Goal: Information Seeking & Learning: Find specific page/section

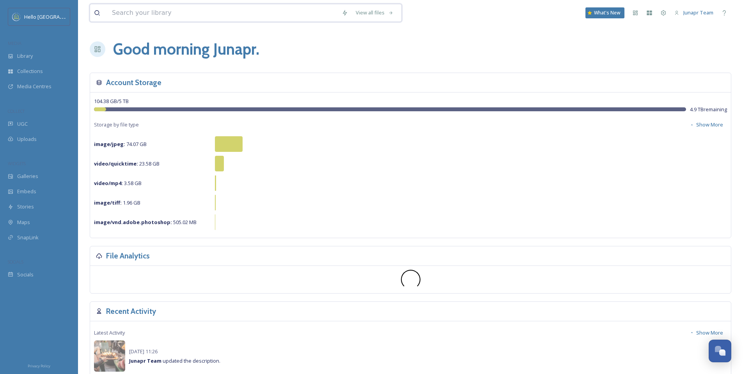
click at [259, 13] on input at bounding box center [223, 12] width 230 height 17
type input "pumpkin"
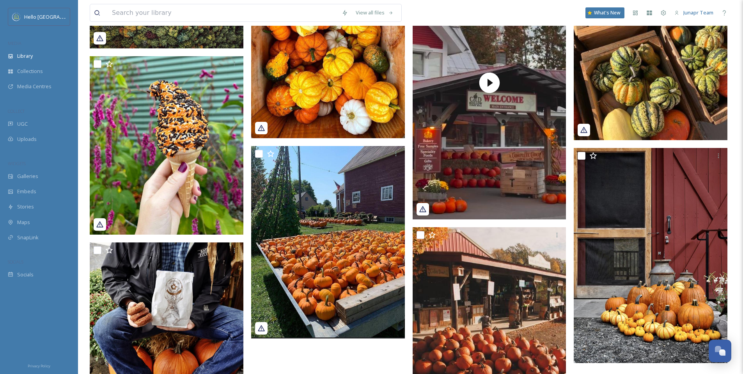
scroll to position [462, 0]
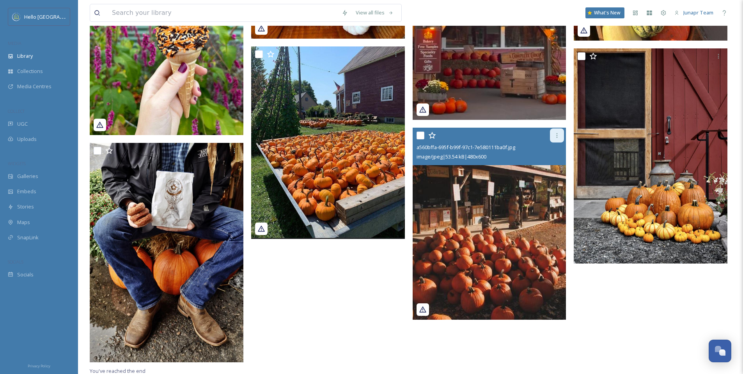
click at [556, 137] on icon at bounding box center [557, 135] width 6 height 6
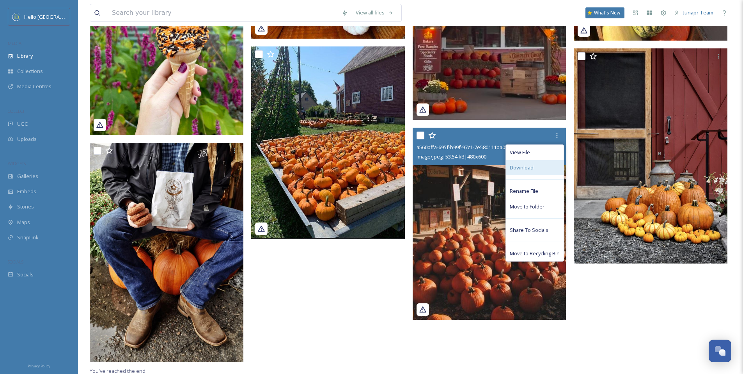
click at [539, 170] on div "Download" at bounding box center [535, 167] width 58 height 15
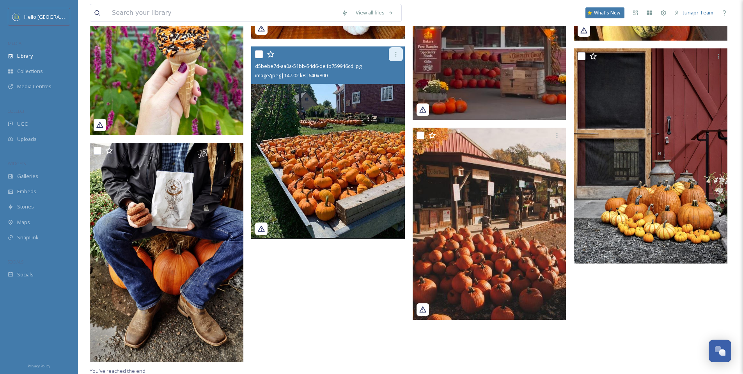
click at [396, 55] on icon at bounding box center [395, 54] width 1 height 5
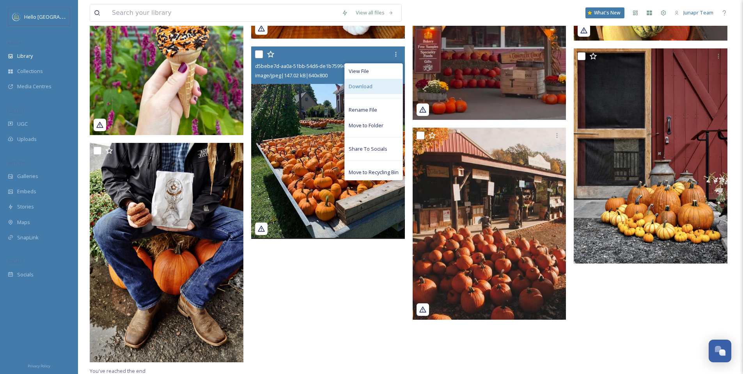
click at [380, 84] on div "Download" at bounding box center [374, 86] width 58 height 15
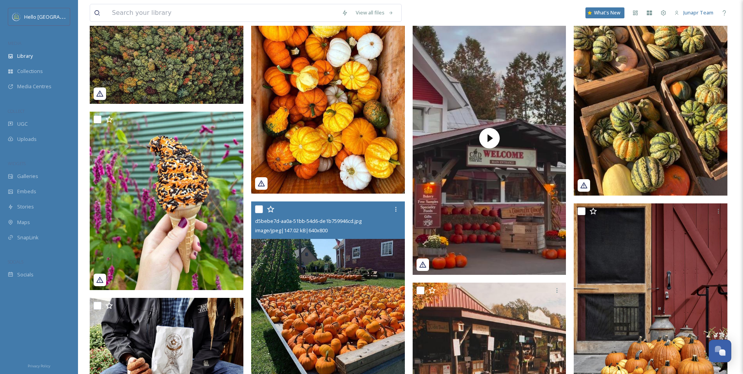
scroll to position [273, 0]
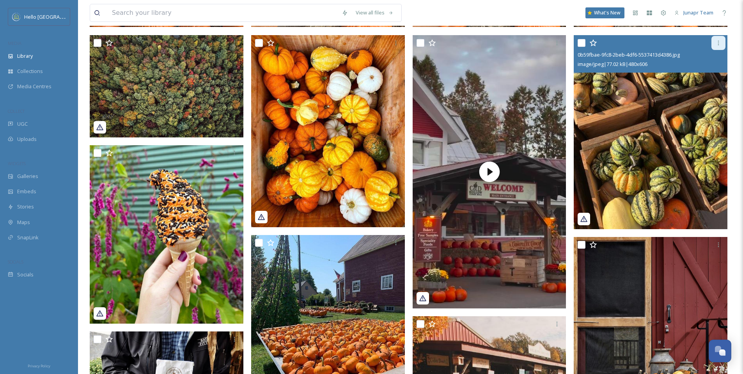
click at [717, 46] on div at bounding box center [718, 43] width 14 height 14
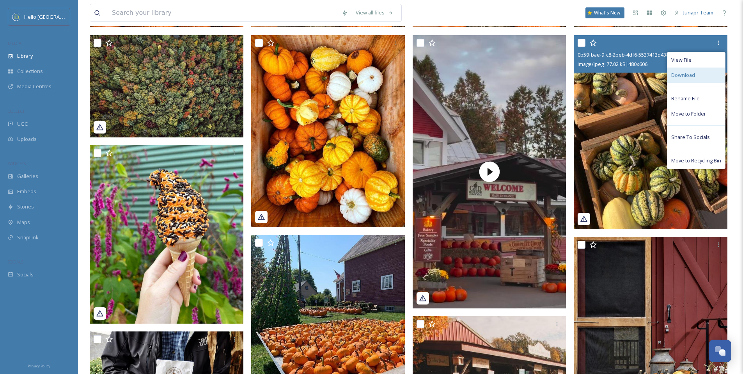
click at [701, 71] on div "Download" at bounding box center [696, 74] width 58 height 15
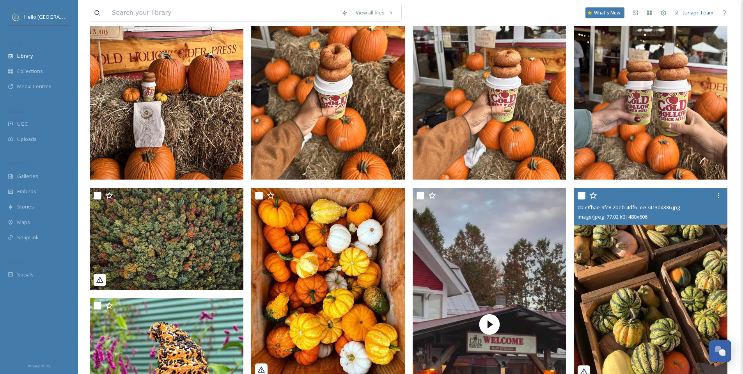
scroll to position [9, 0]
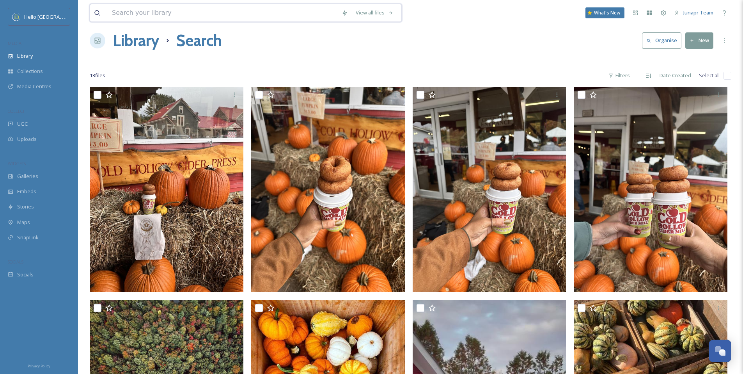
click at [182, 18] on input at bounding box center [223, 12] width 230 height 17
type input "[PERSON_NAME]"
click at [186, 77] on div "13 file s Filters Date Created Select all" at bounding box center [411, 75] width 642 height 15
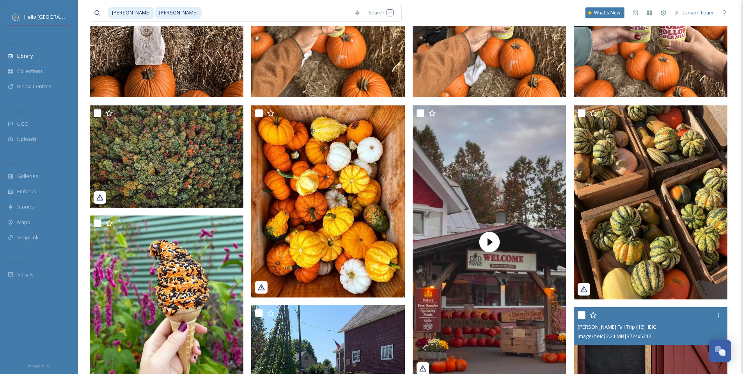
scroll to position [0, 0]
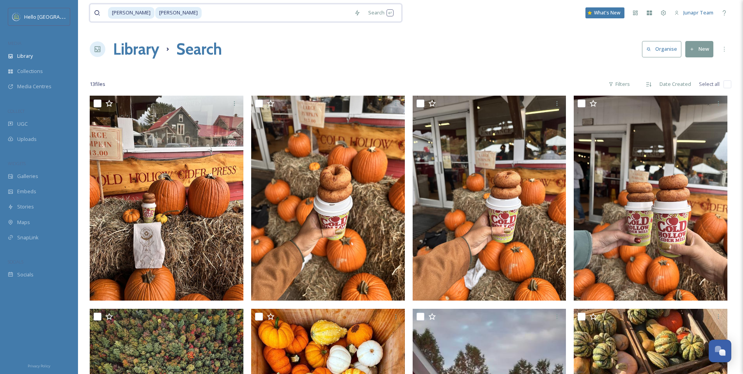
drag, startPoint x: 195, startPoint y: 12, endPoint x: 92, endPoint y: 11, distance: 103.0
click at [92, 11] on div "[PERSON_NAME] Search" at bounding box center [246, 13] width 312 height 18
type input "m"
type input "s"
click at [27, 71] on span "Collections" at bounding box center [30, 70] width 26 height 7
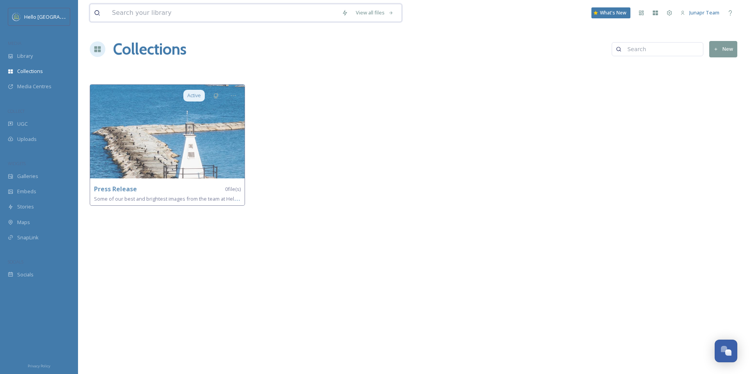
click at [204, 9] on input at bounding box center [223, 12] width 230 height 17
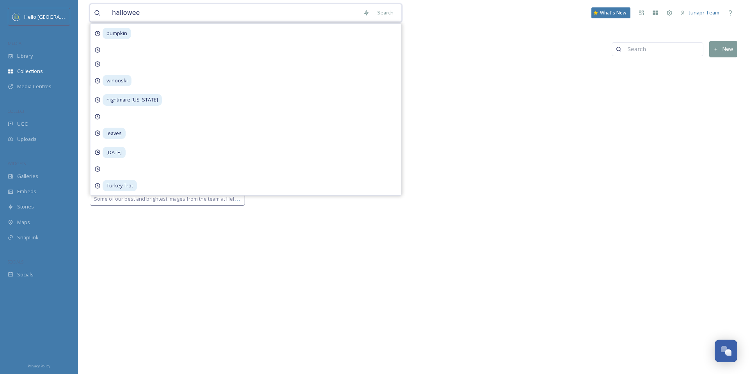
type input "[DATE]"
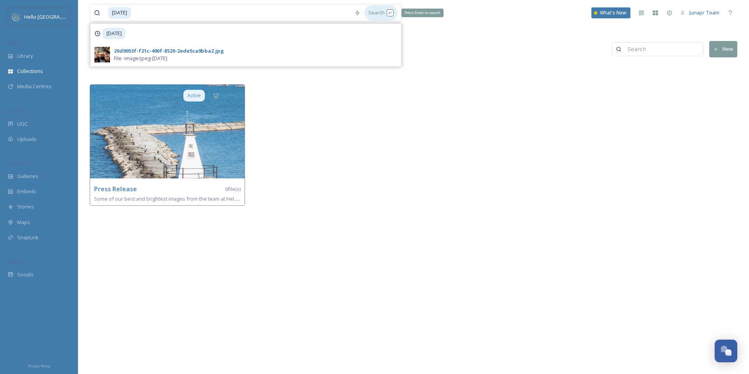
click at [376, 14] on div "Search Press Enter to search" at bounding box center [380, 12] width 33 height 15
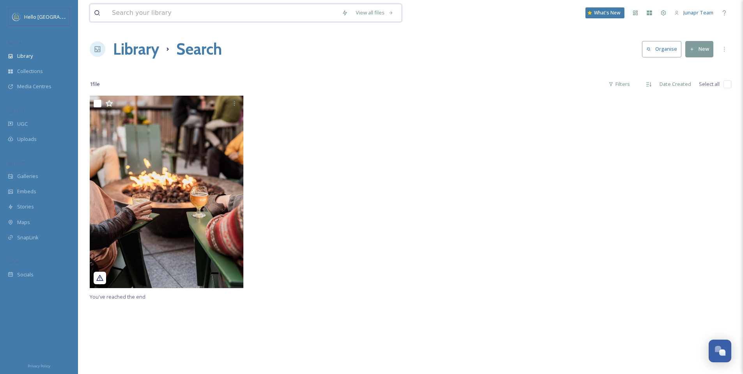
click at [141, 13] on input at bounding box center [223, 12] width 230 height 17
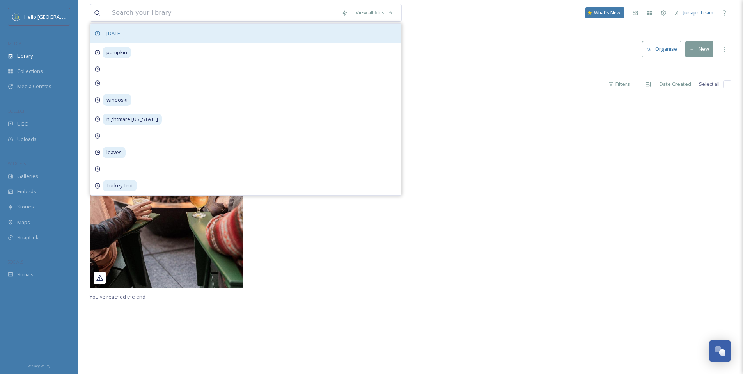
click at [126, 31] on span "[DATE]" at bounding box center [114, 33] width 23 height 11
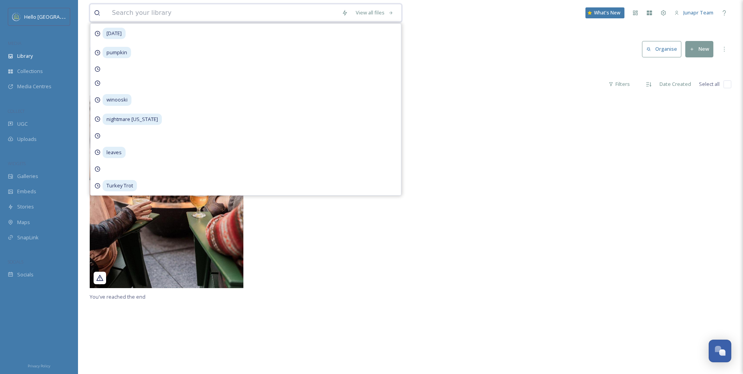
click at [136, 9] on input at bounding box center [223, 12] width 230 height 17
type input "[DATE]"
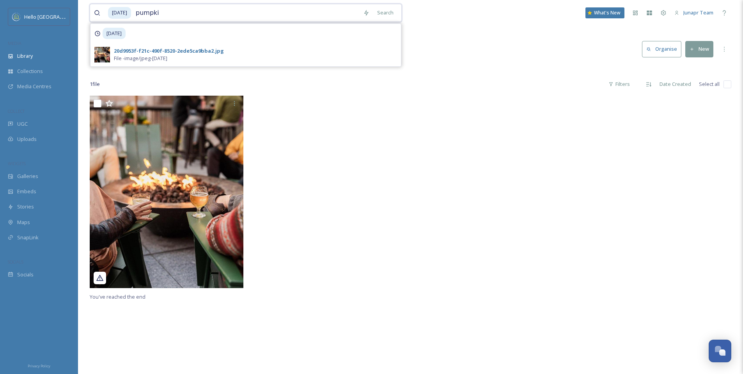
type input "pumpkin"
type input "d"
type input "fall"
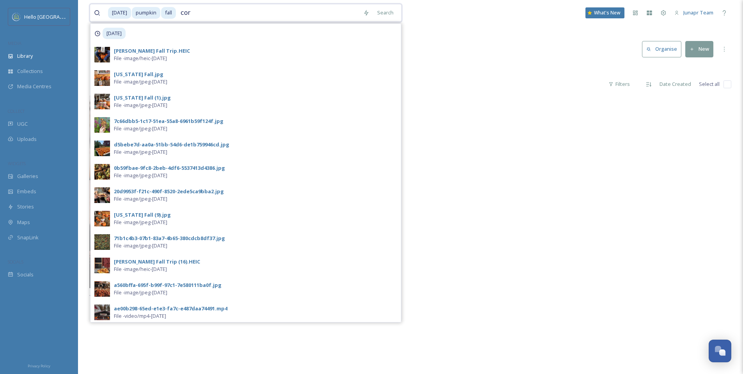
type input "corn"
type input "corn maze"
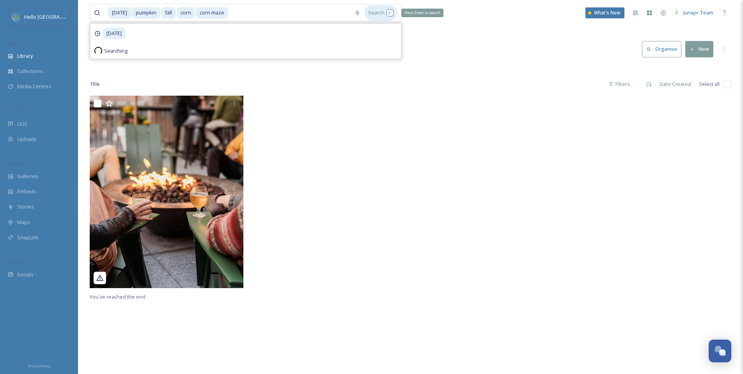
click at [383, 13] on div "Search Press Enter to search" at bounding box center [380, 12] width 33 height 15
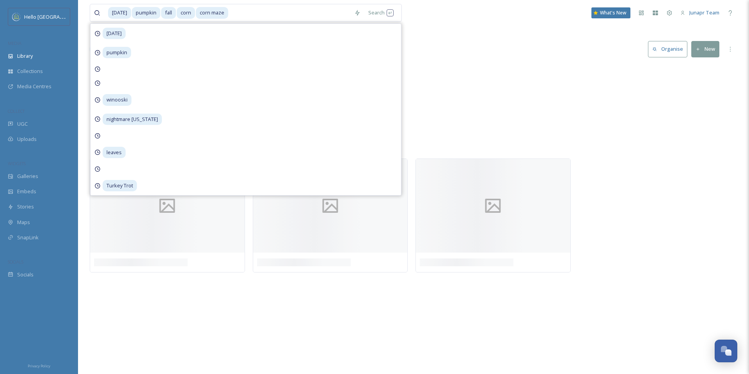
click at [486, 71] on div "Seasons Fall 402 items" at bounding box center [413, 110] width 647 height 90
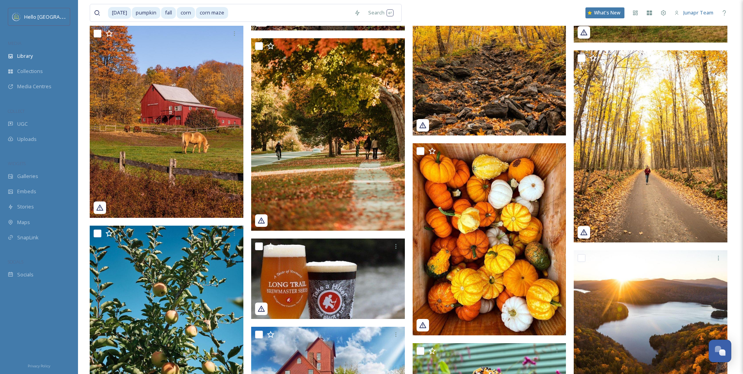
scroll to position [3609, 0]
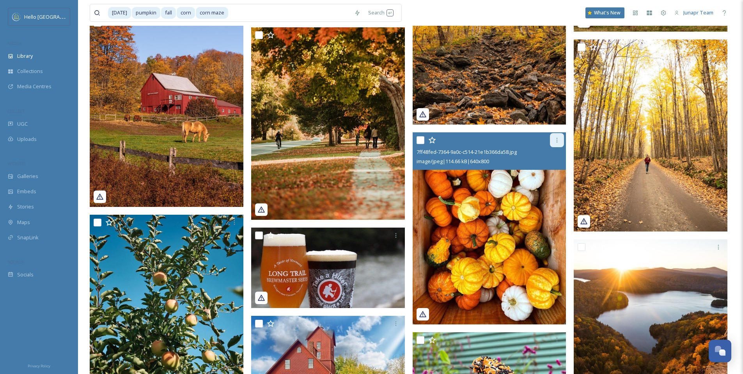
click at [556, 140] on icon at bounding box center [557, 140] width 6 height 6
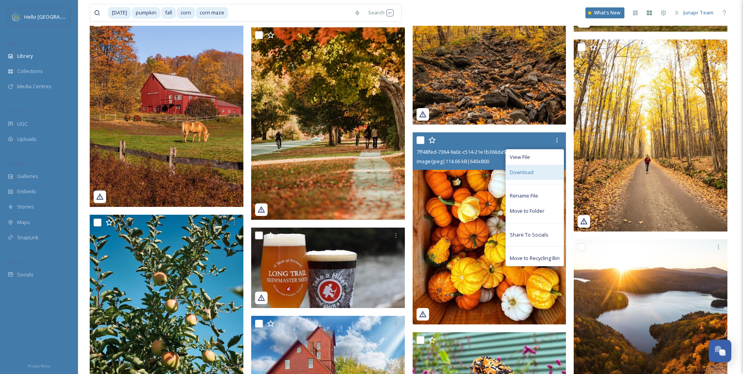
click at [539, 172] on div "Download" at bounding box center [535, 172] width 58 height 15
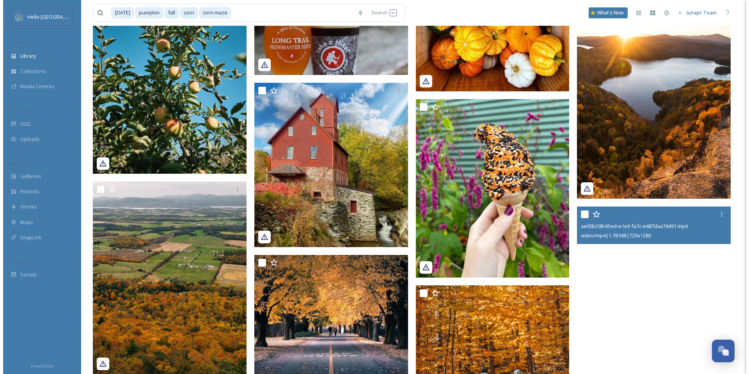
scroll to position [3618, 0]
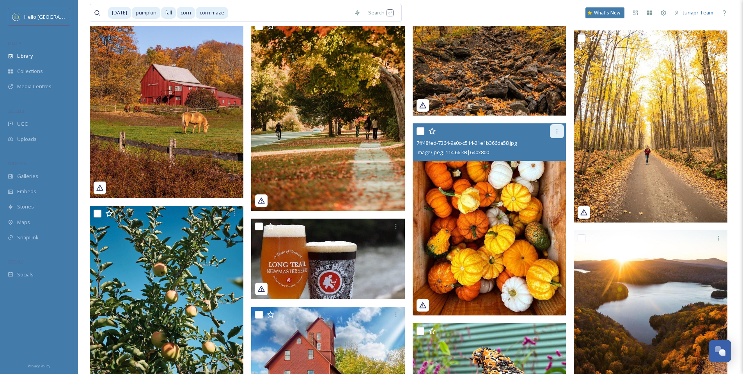
click at [557, 129] on icon at bounding box center [557, 131] width 1 height 5
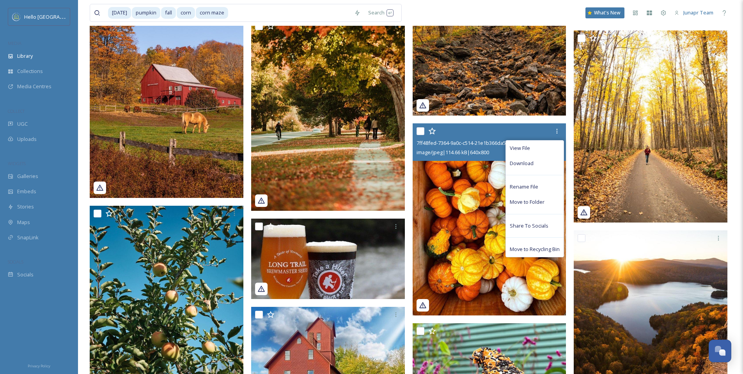
click at [486, 137] on div "View File Download Rename File Move to Folder Share To Socials Move to Recyclin…" at bounding box center [491, 131] width 148 height 14
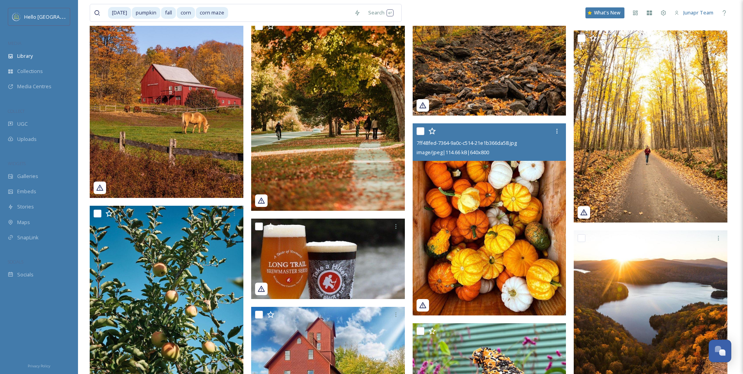
click at [486, 137] on div at bounding box center [491, 131] width 148 height 14
click at [488, 145] on span "7ff48fed-7364-9a0c-c514-21e1b366da58.jpg" at bounding box center [467, 142] width 100 height 7
click at [493, 225] on img at bounding box center [490, 219] width 154 height 192
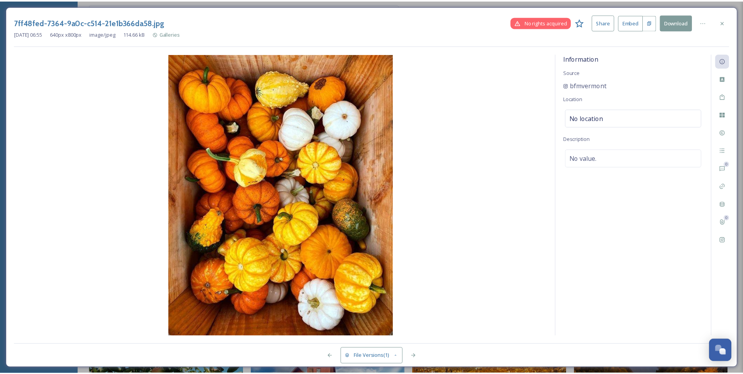
scroll to position [3652, 0]
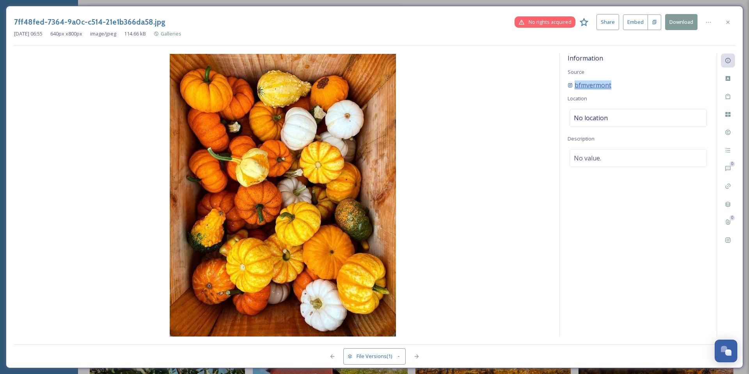
drag, startPoint x: 617, startPoint y: 81, endPoint x: 569, endPoint y: 83, distance: 47.2
click at [569, 83] on div "bfmvermont" at bounding box center [638, 84] width 141 height 9
copy span "bfmvermont"
click at [725, 21] on icon at bounding box center [728, 22] width 6 height 6
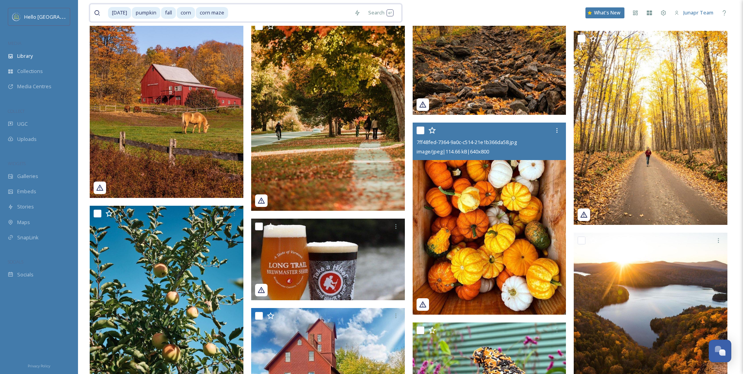
click at [272, 7] on input at bounding box center [289, 12] width 121 height 17
drag, startPoint x: 248, startPoint y: 17, endPoint x: 243, endPoint y: 16, distance: 4.9
click at [190, 11] on div "[DATE] pumpkin fall corn corn maze" at bounding box center [229, 12] width 242 height 17
click at [270, 16] on input at bounding box center [289, 12] width 121 height 17
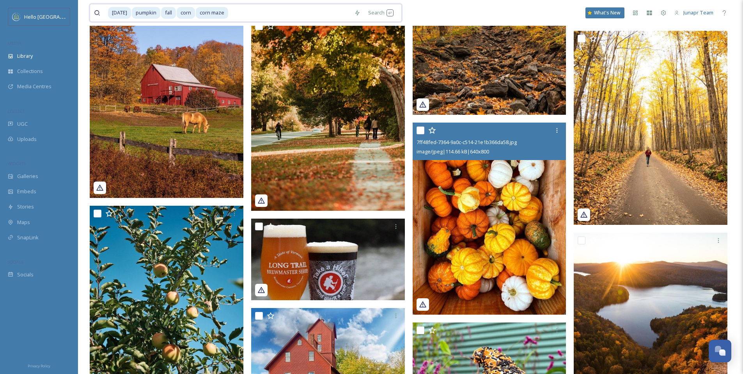
click at [224, 14] on span "corn maze" at bounding box center [212, 12] width 32 height 11
click at [280, 14] on input at bounding box center [289, 12] width 121 height 17
type input "c"
type input "f"
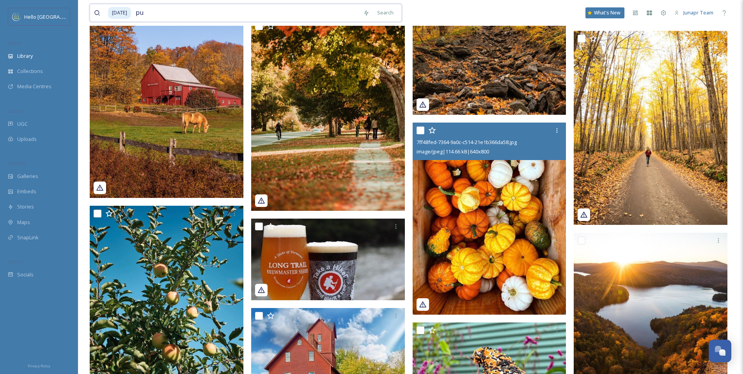
type input "p"
type input "h"
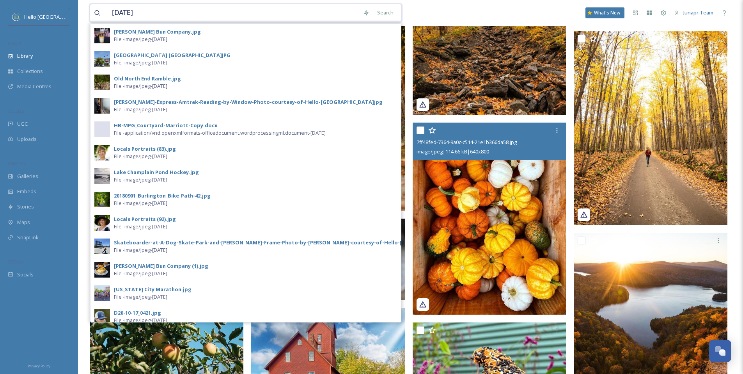
type input "[DATE]"
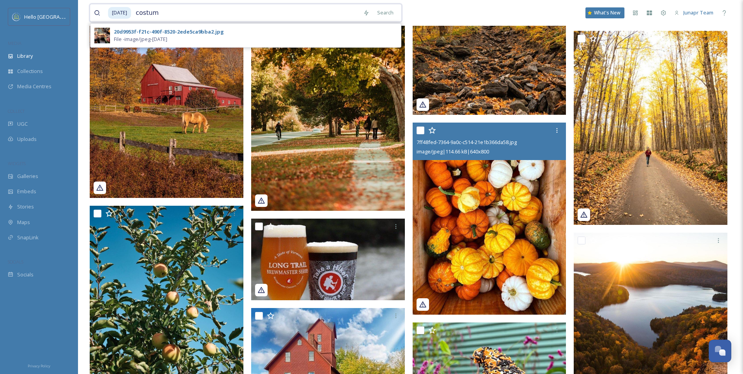
type input "costume"
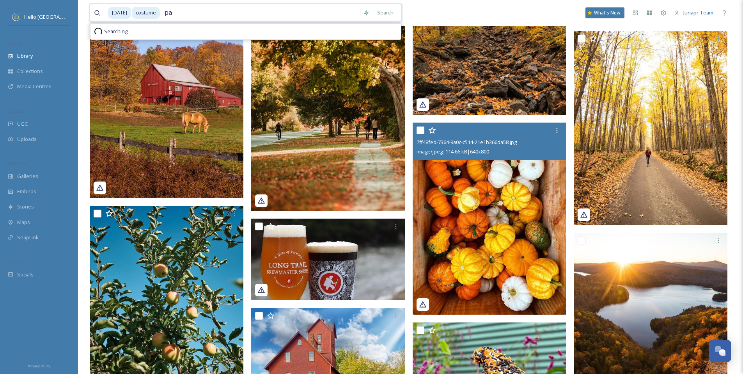
type input "p"
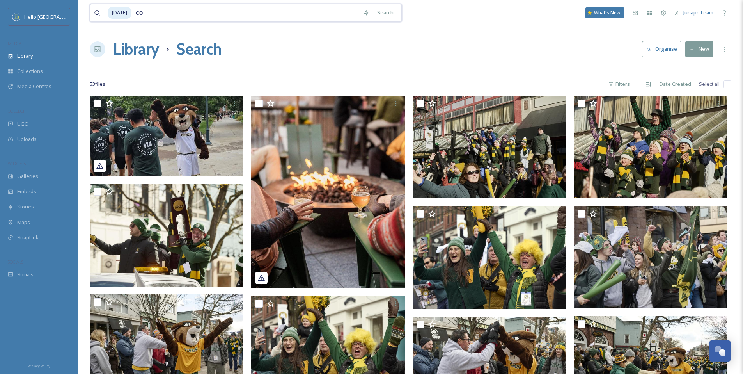
type input "c"
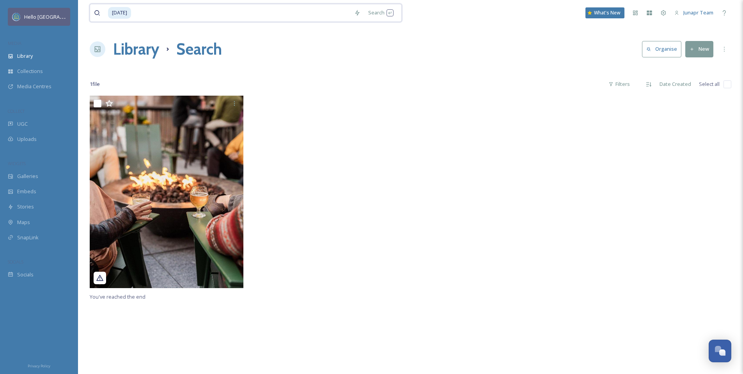
drag, startPoint x: 160, startPoint y: 13, endPoint x: 67, endPoint y: 12, distance: 93.2
click at [67, 12] on div "Hello Burlington MEDIA Library Collections Media Centres COLLECT UGC Uploads WI…" at bounding box center [371, 234] width 743 height 469
type input "h"
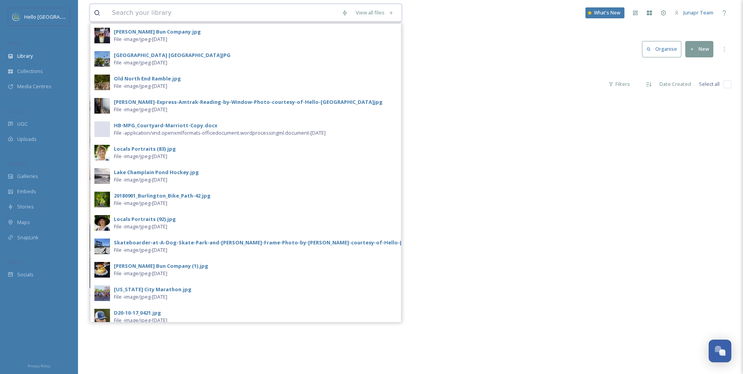
click at [236, 16] on input at bounding box center [223, 12] width 230 height 17
type input "h"
type input "our house"
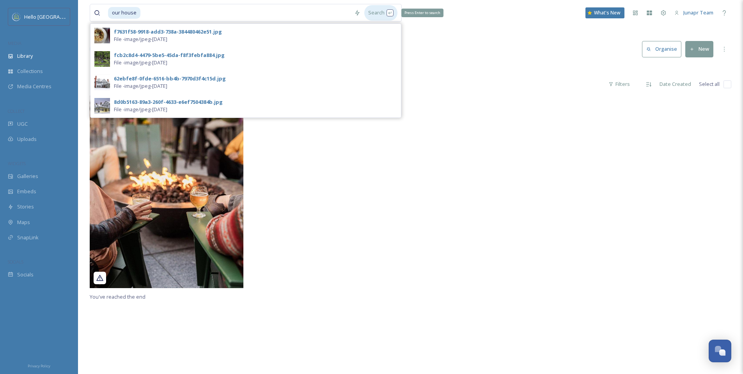
click at [383, 14] on div "Search Press Enter to search" at bounding box center [380, 12] width 33 height 15
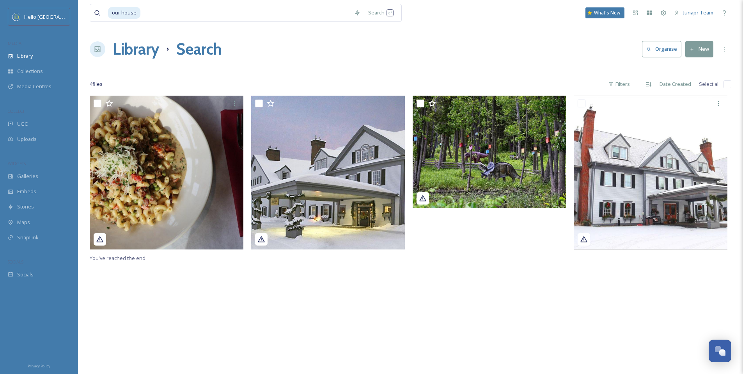
click at [472, 56] on div "Library Search Organise New" at bounding box center [411, 48] width 642 height 23
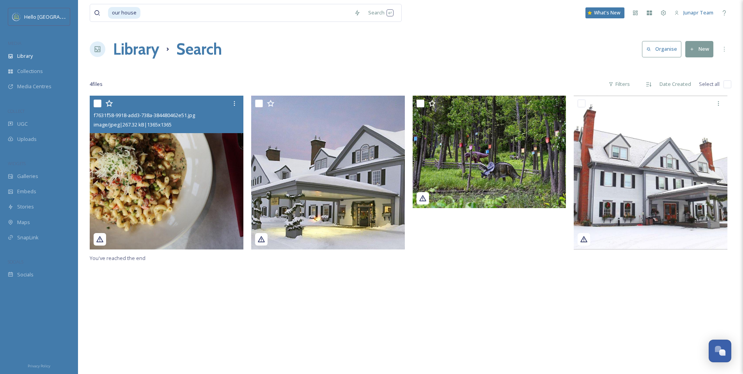
click at [192, 189] on img at bounding box center [167, 173] width 154 height 154
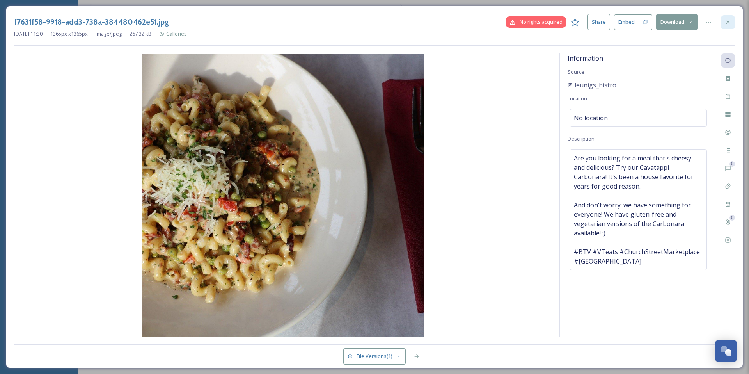
click at [730, 23] on icon at bounding box center [728, 22] width 6 height 6
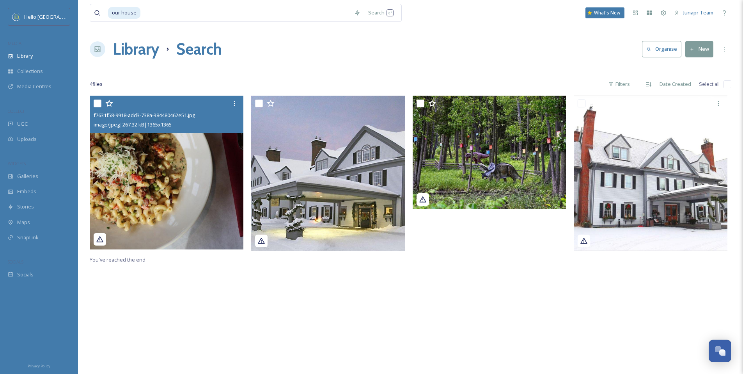
click at [520, 56] on div "Library Search Organise New" at bounding box center [411, 48] width 642 height 23
click at [180, 17] on input at bounding box center [245, 12] width 209 height 17
click at [290, 14] on input at bounding box center [245, 12] width 209 height 17
type input "o"
type input "sneakers"
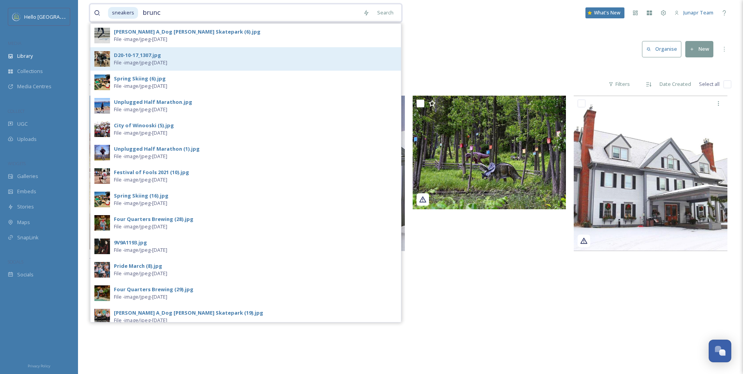
type input "brunch"
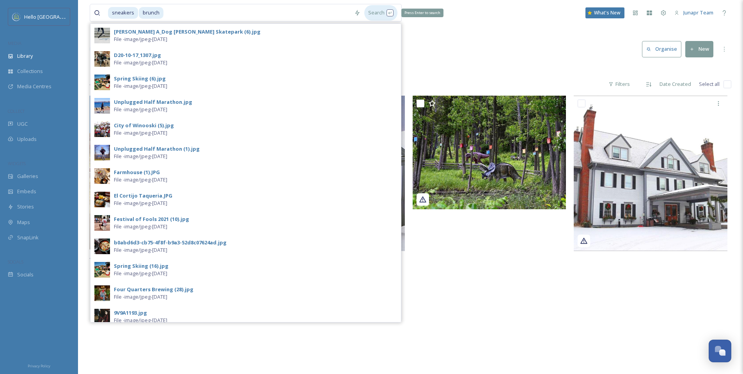
click at [373, 14] on div "Search Press Enter to search" at bounding box center [380, 12] width 33 height 15
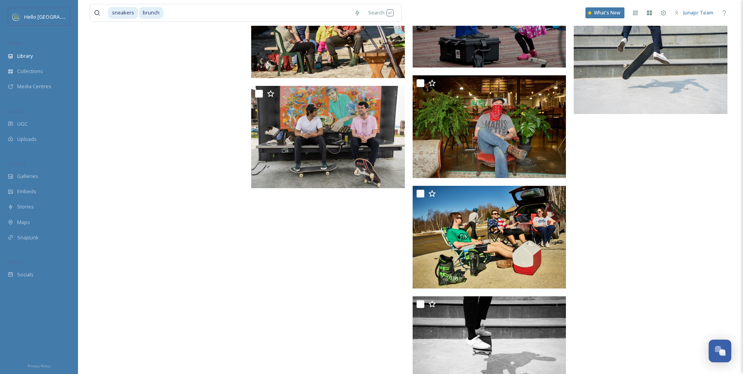
scroll to position [1893, 0]
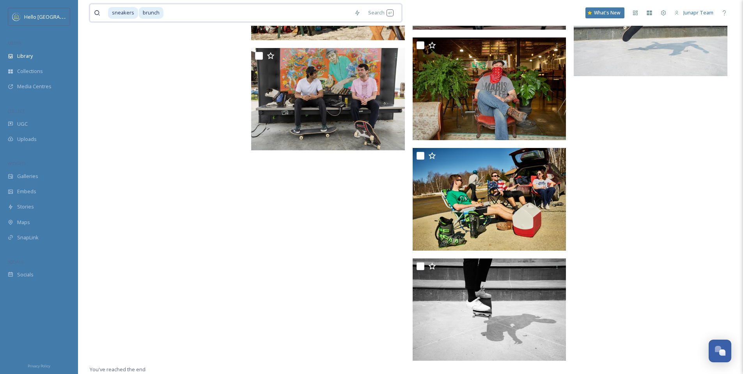
click at [325, 12] on input at bounding box center [257, 12] width 186 height 17
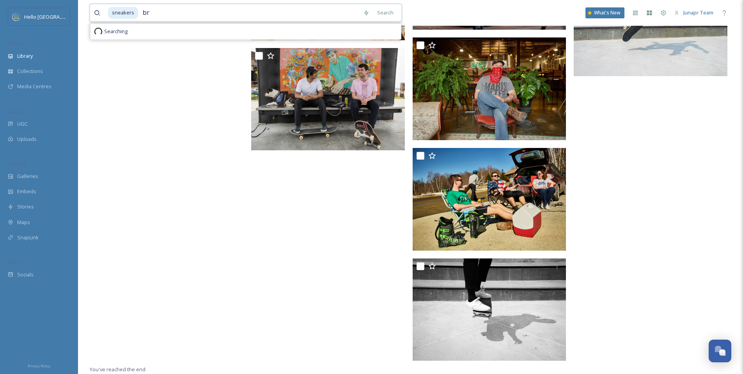
type input "b"
type input "s"
type input "pingala"
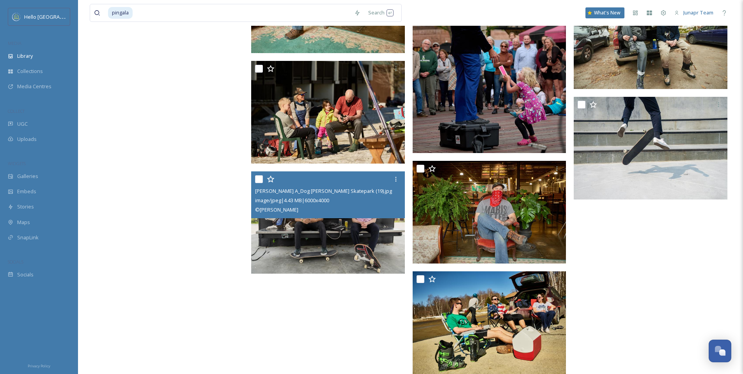
scroll to position [1747, 0]
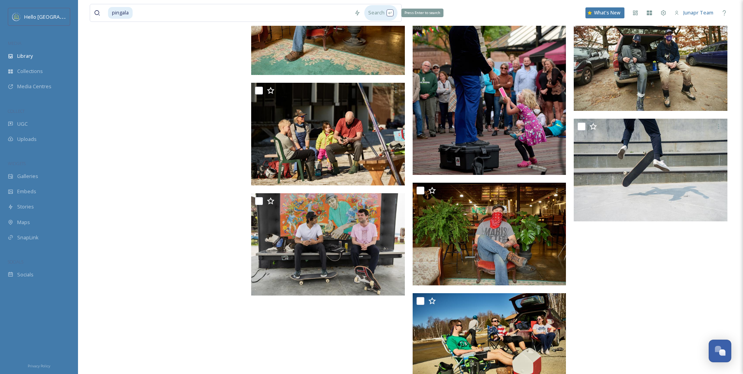
click at [385, 14] on div "Search Press Enter to search" at bounding box center [380, 12] width 33 height 15
